Goal: Transaction & Acquisition: Purchase product/service

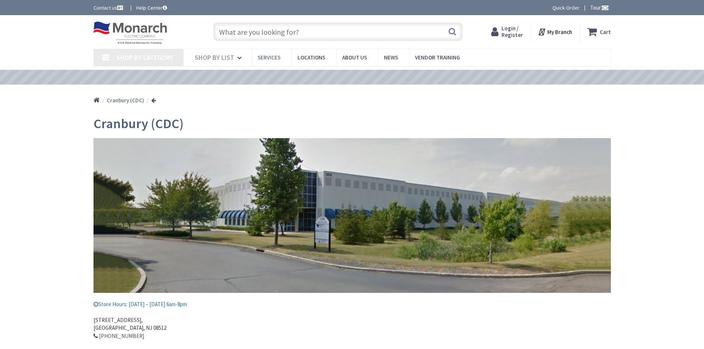
type input "[PERSON_NAME][GEOGRAPHIC_DATA], [GEOGRAPHIC_DATA]"
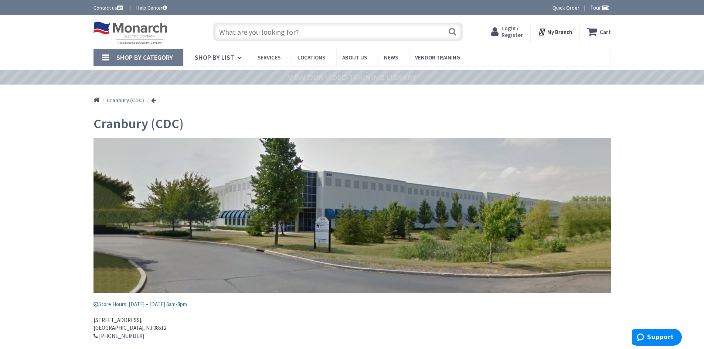
click at [242, 34] on input "text" at bounding box center [337, 32] width 249 height 18
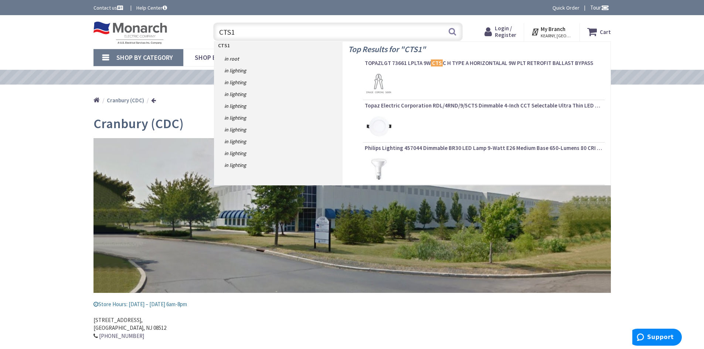
type input "CTS16"
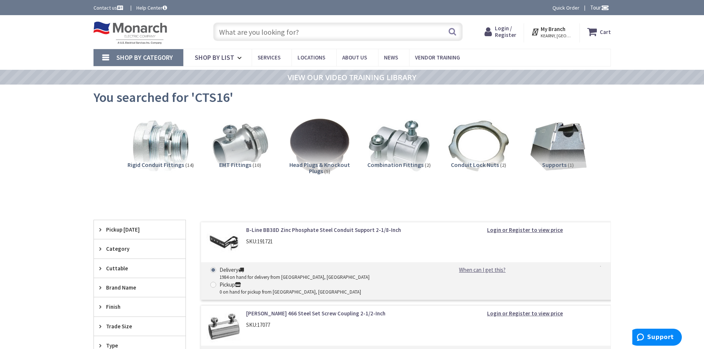
click at [226, 30] on input "text" at bounding box center [337, 32] width 249 height 18
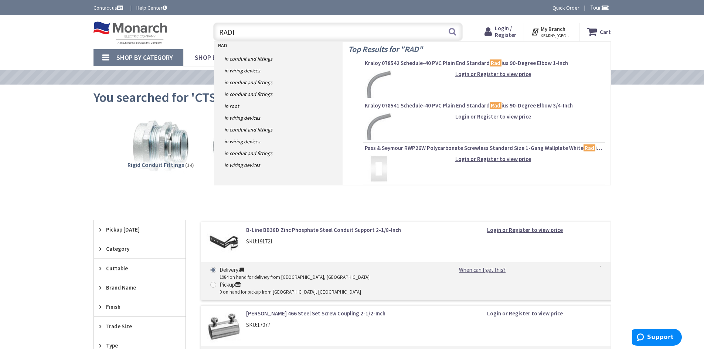
type input "RADIX"
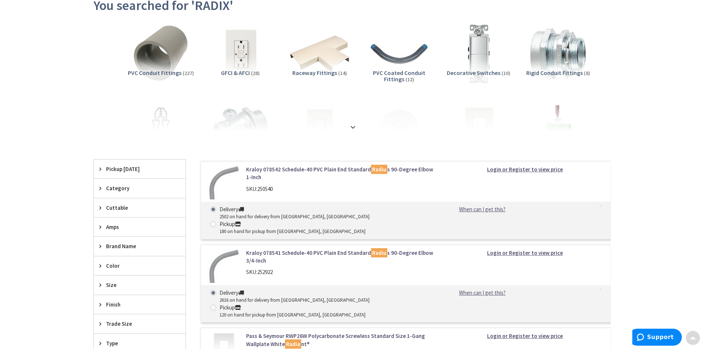
scroll to position [111, 0]
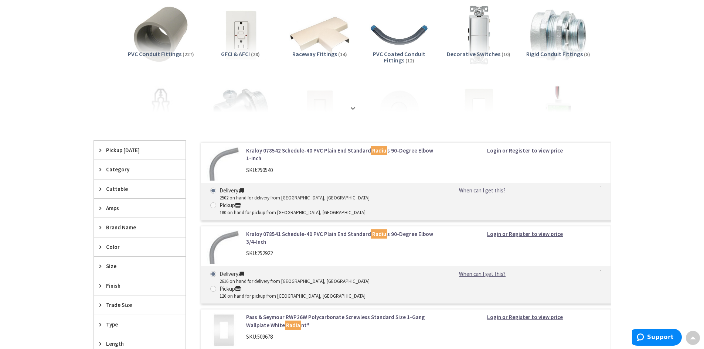
click at [106, 168] on span "Category" at bounding box center [136, 169] width 60 height 8
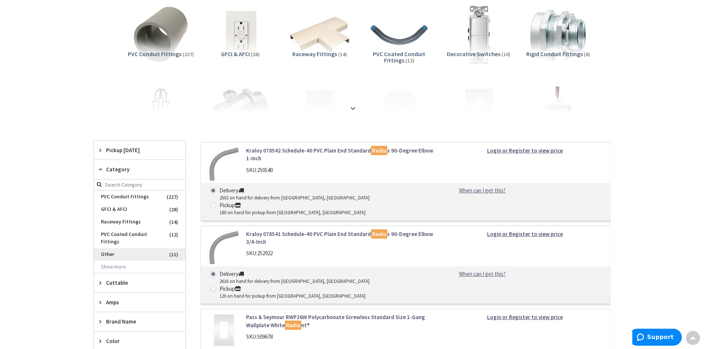
click at [171, 255] on span "Other" at bounding box center [140, 254] width 92 height 13
